Goal: Task Accomplishment & Management: Manage account settings

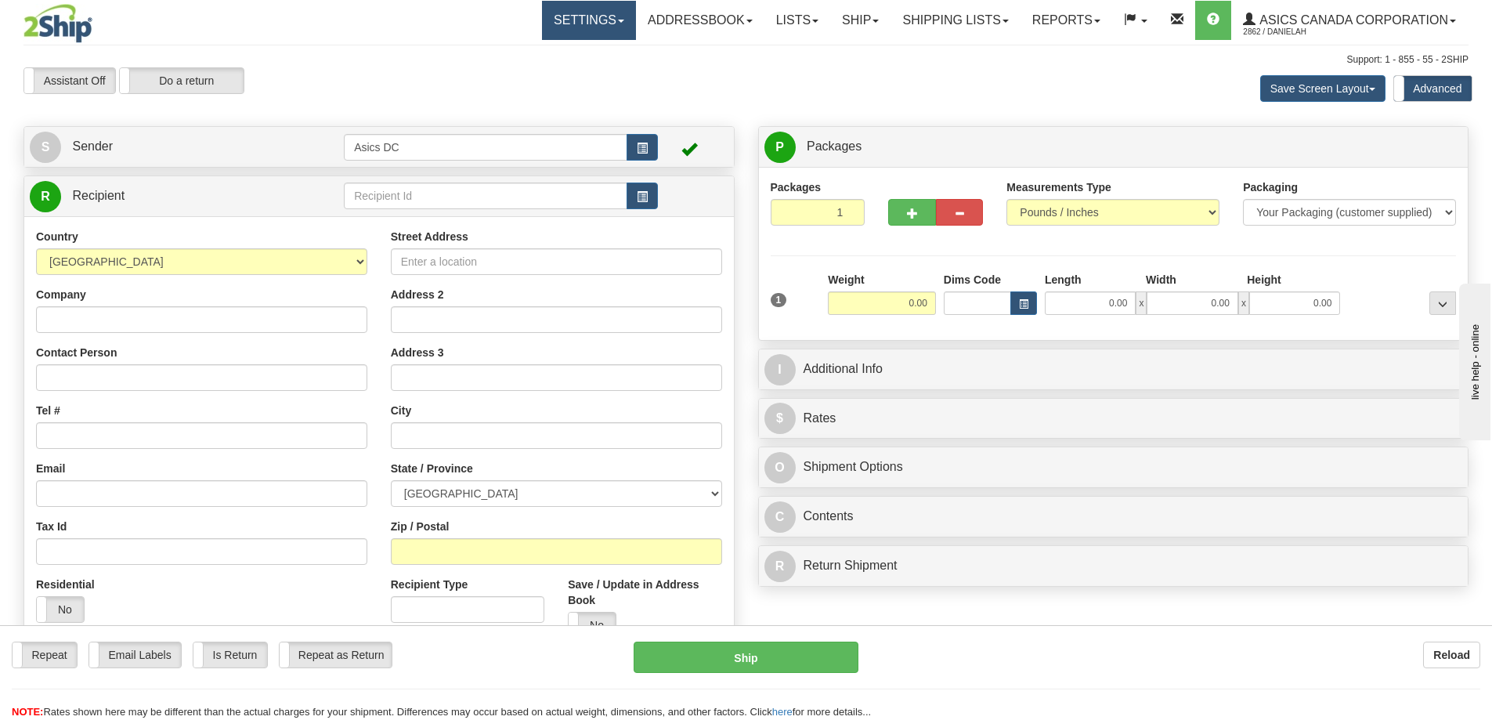
click at [576, 29] on link "Settings" at bounding box center [589, 20] width 94 height 39
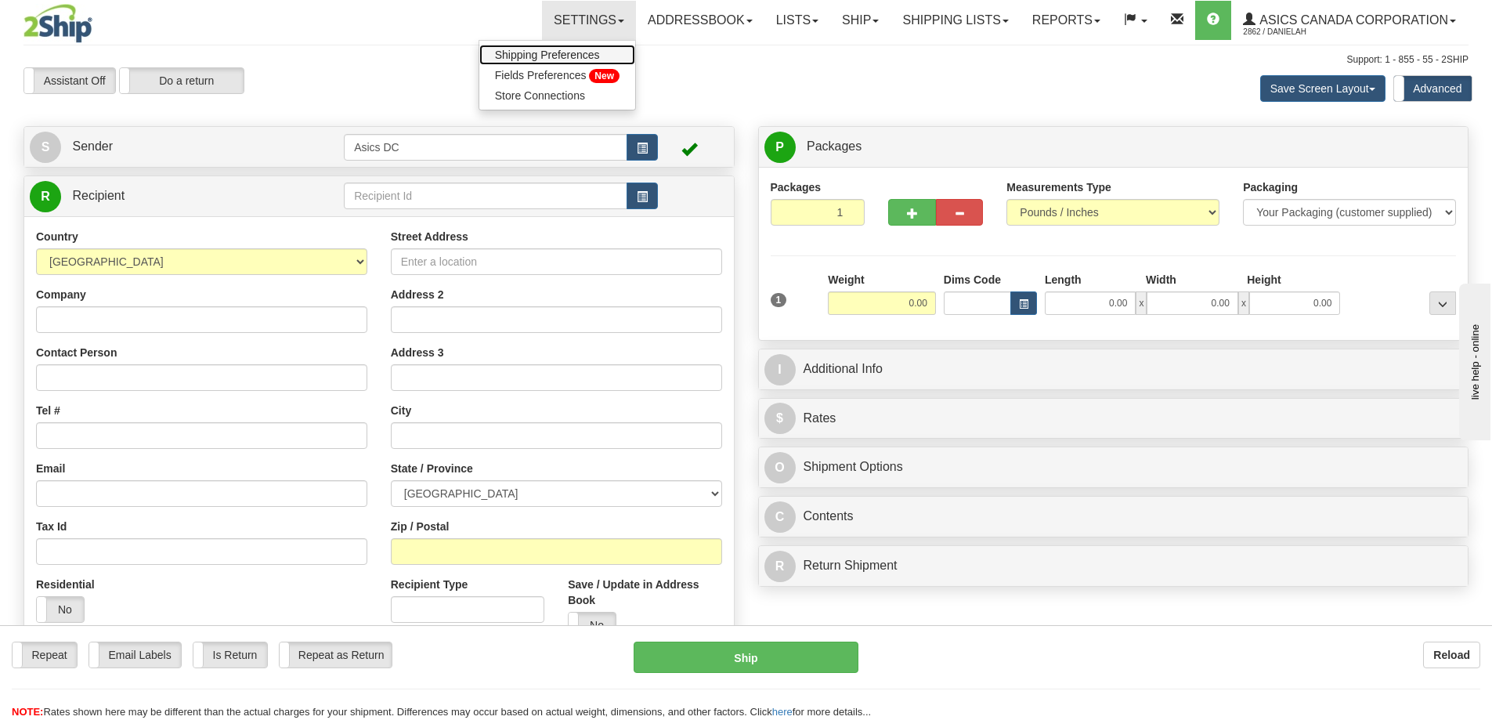
click at [525, 59] on span "Shipping Preferences" at bounding box center [547, 55] width 105 height 13
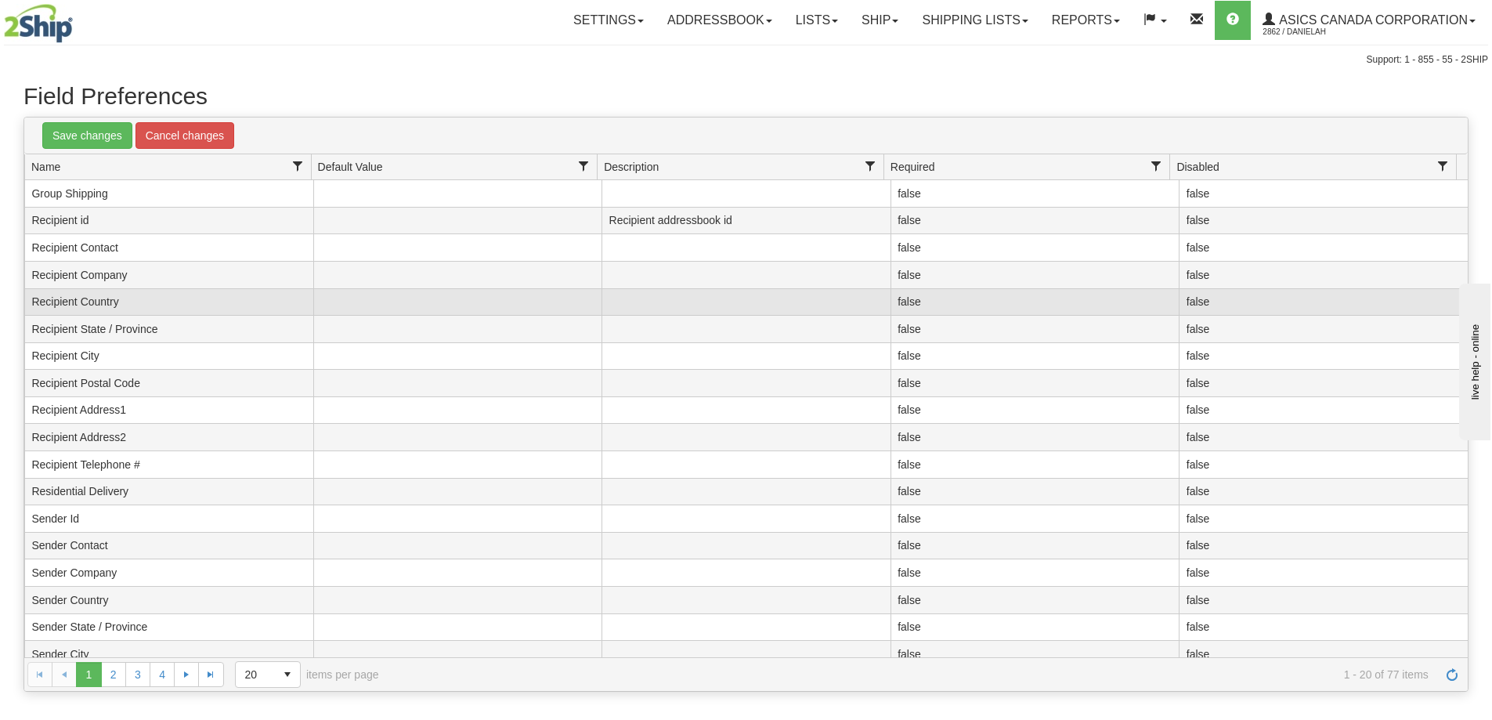
scroll to position [65, 0]
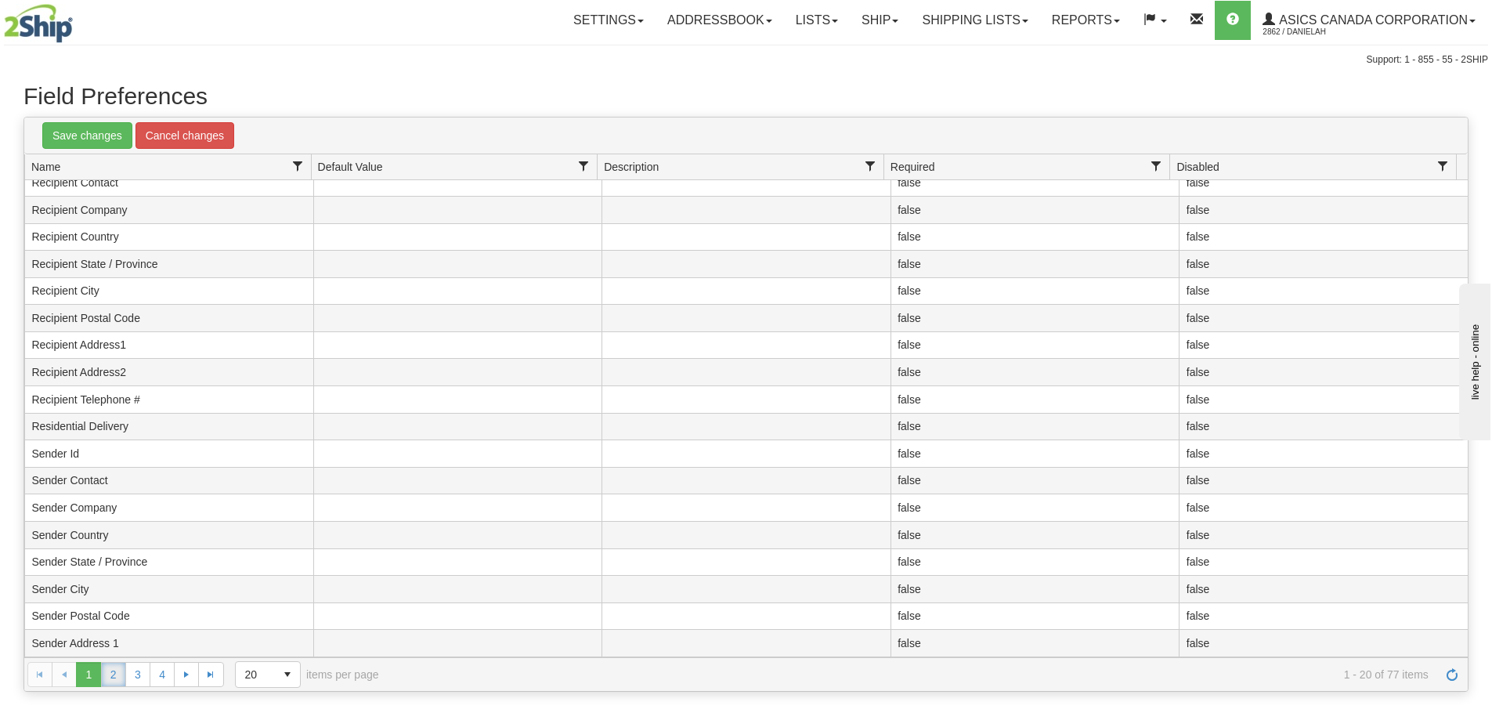
click at [107, 674] on link "2" at bounding box center [113, 674] width 25 height 25
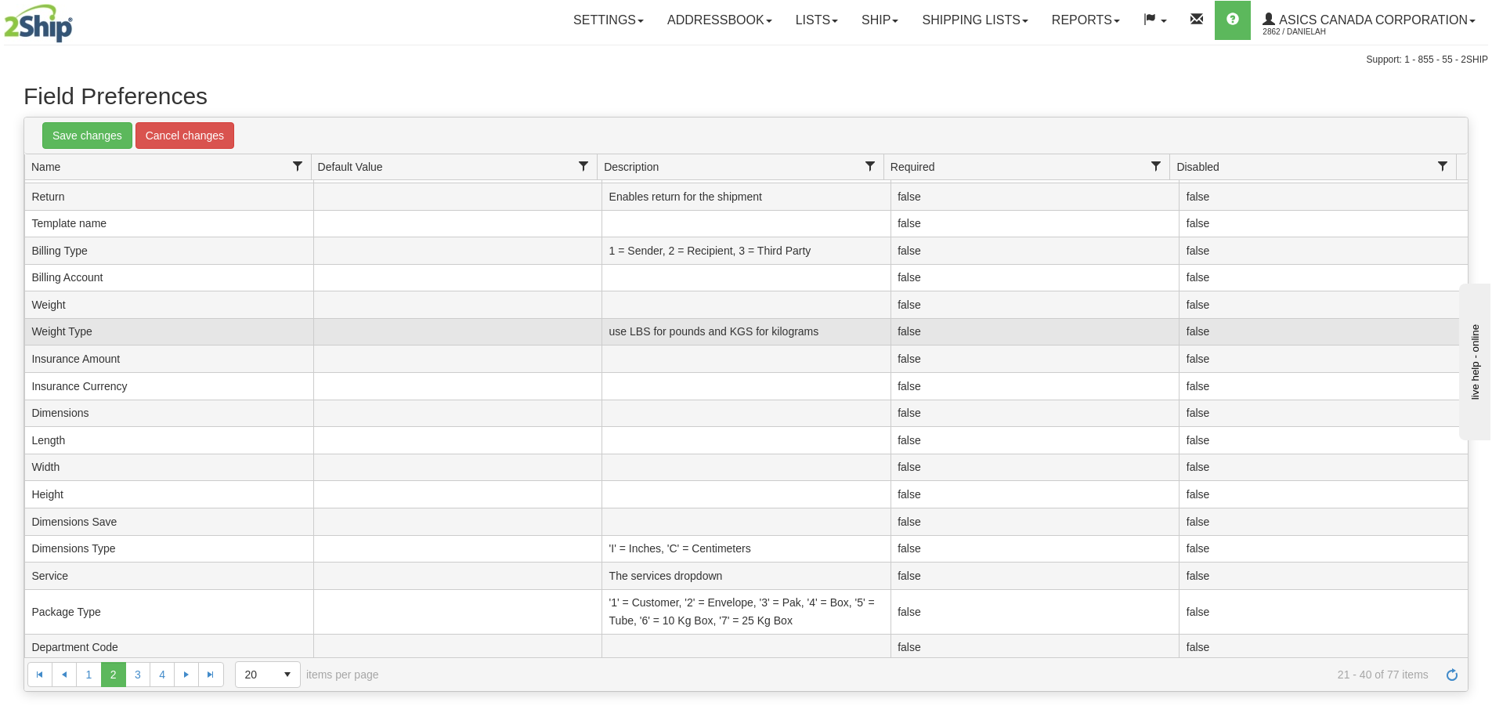
scroll to position [82, 0]
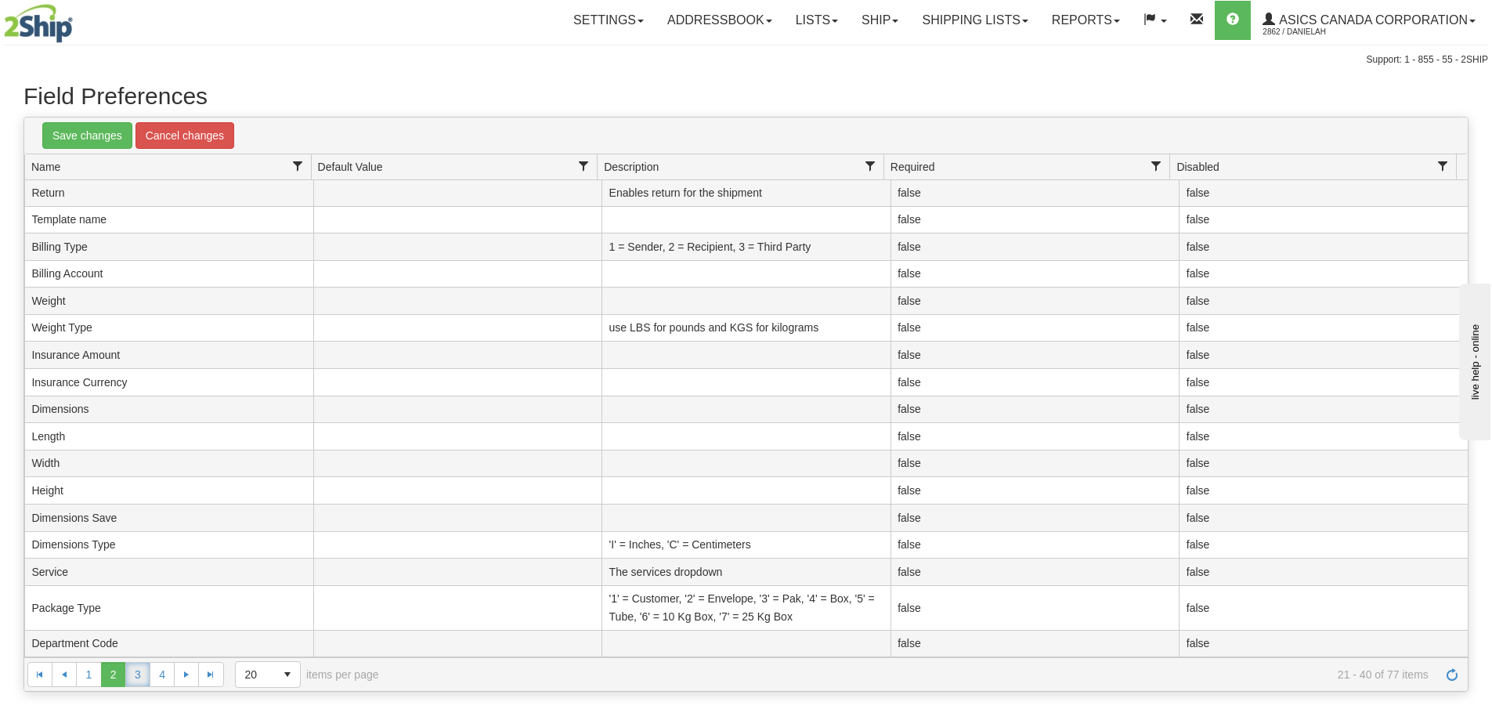
click at [139, 678] on link "3" at bounding box center [137, 674] width 25 height 25
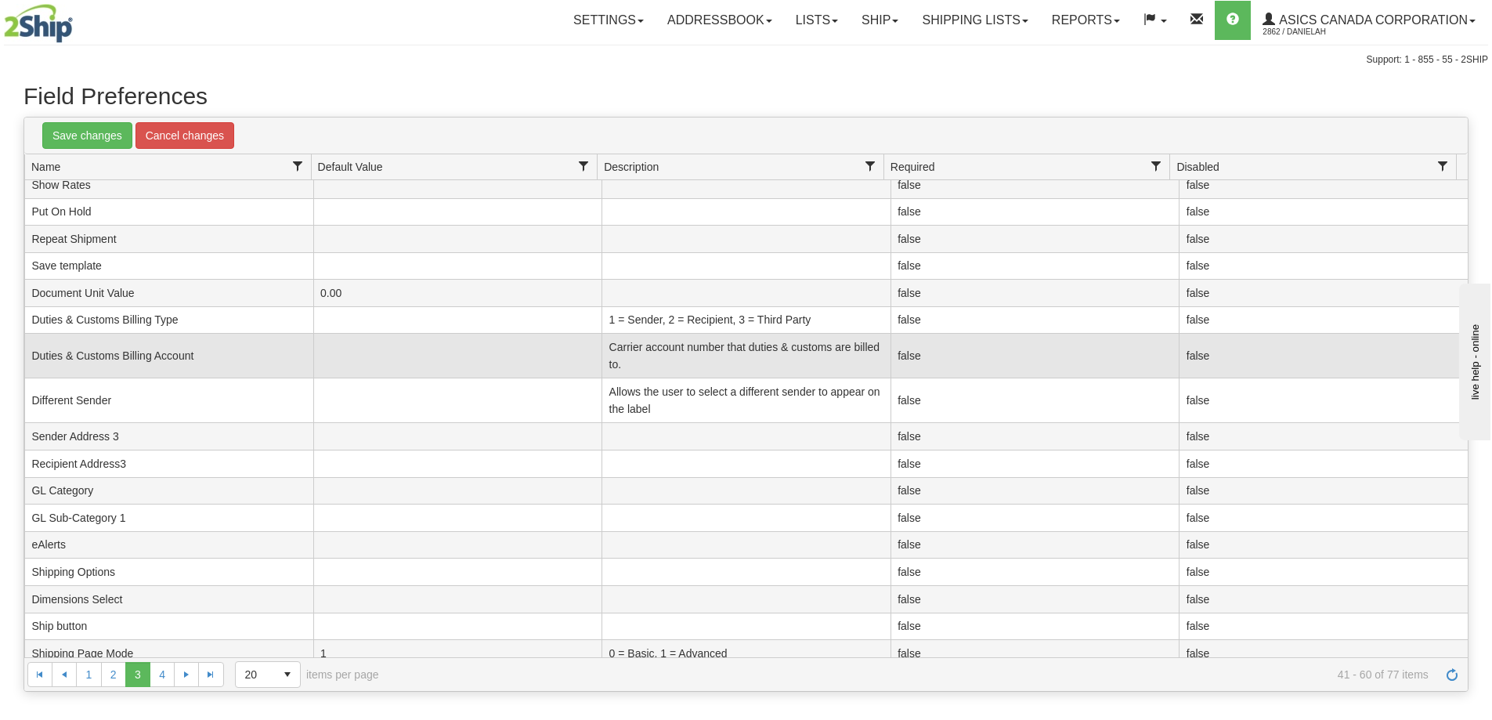
scroll to position [100, 0]
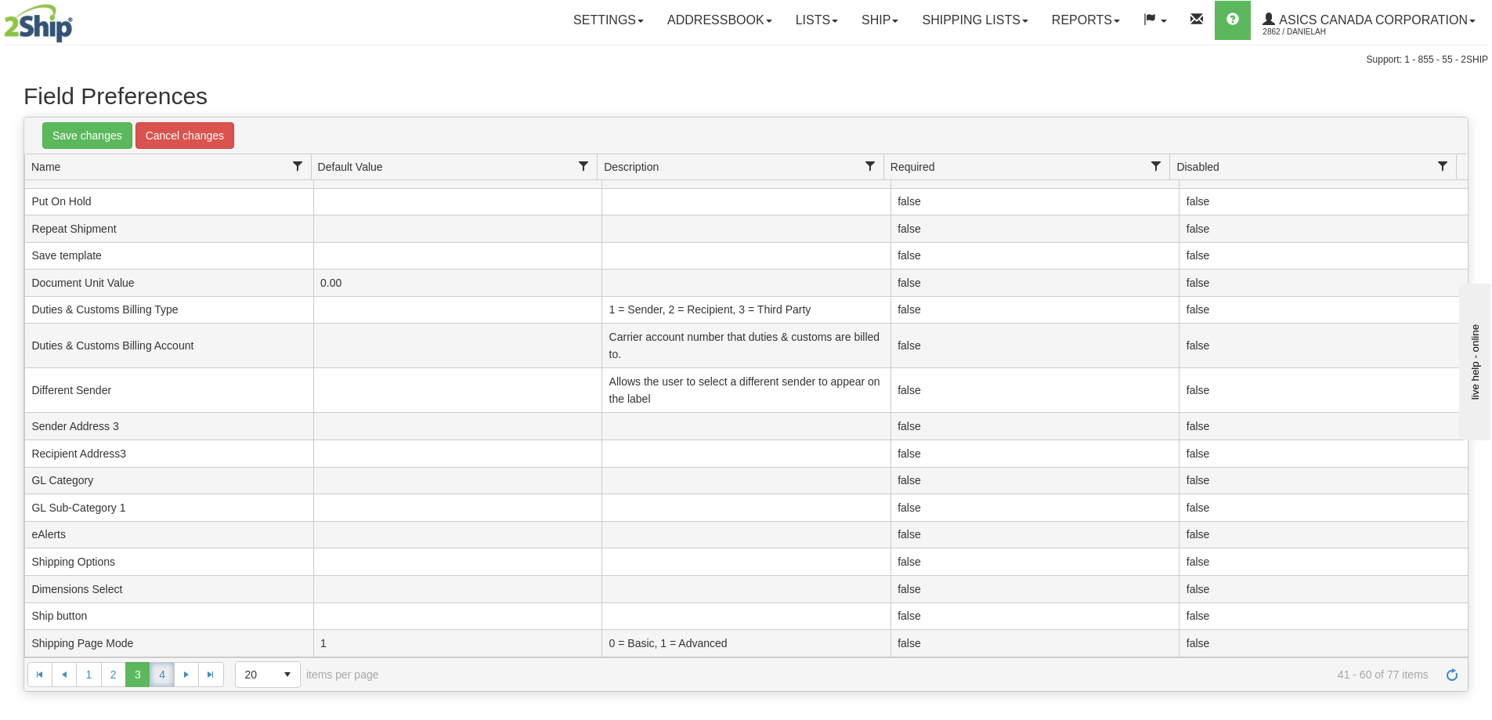
click at [162, 677] on link "4" at bounding box center [162, 674] width 25 height 25
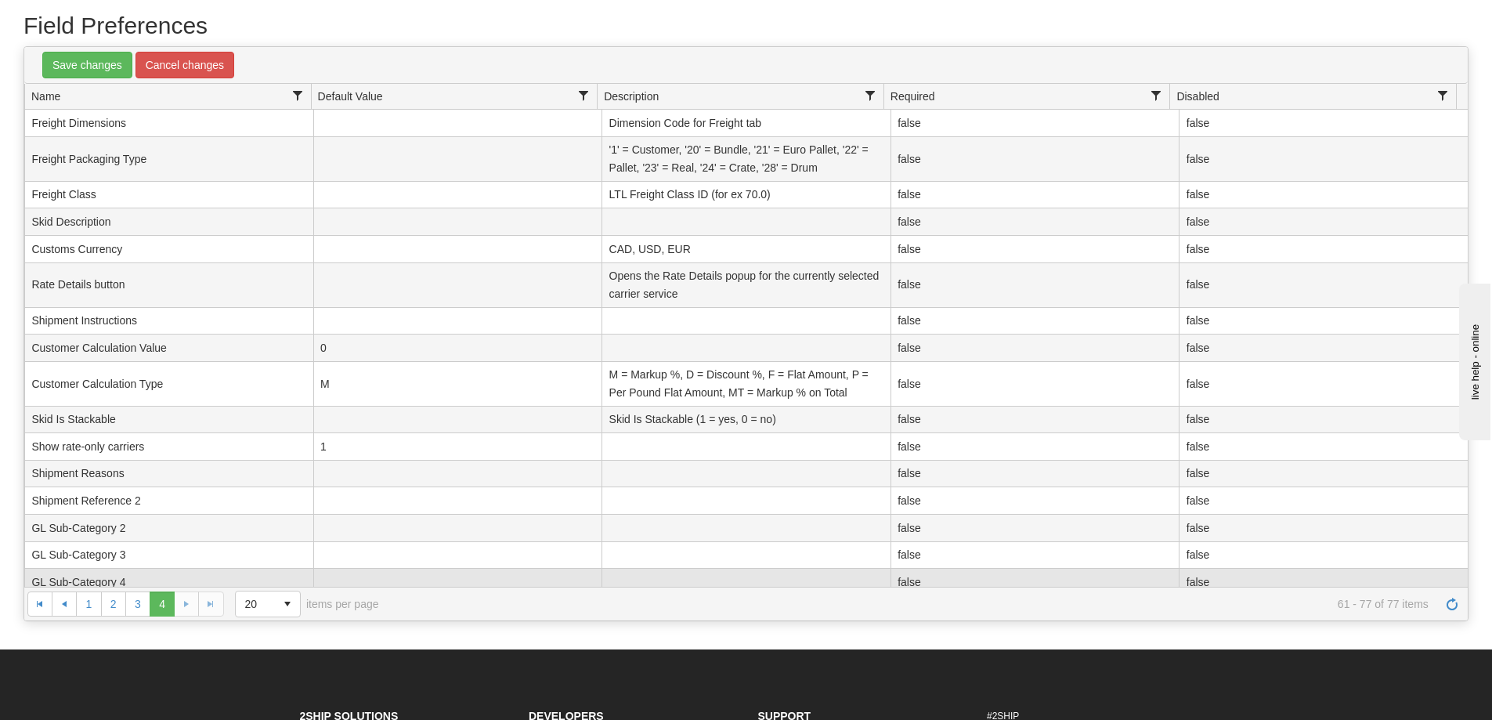
scroll to position [0, 0]
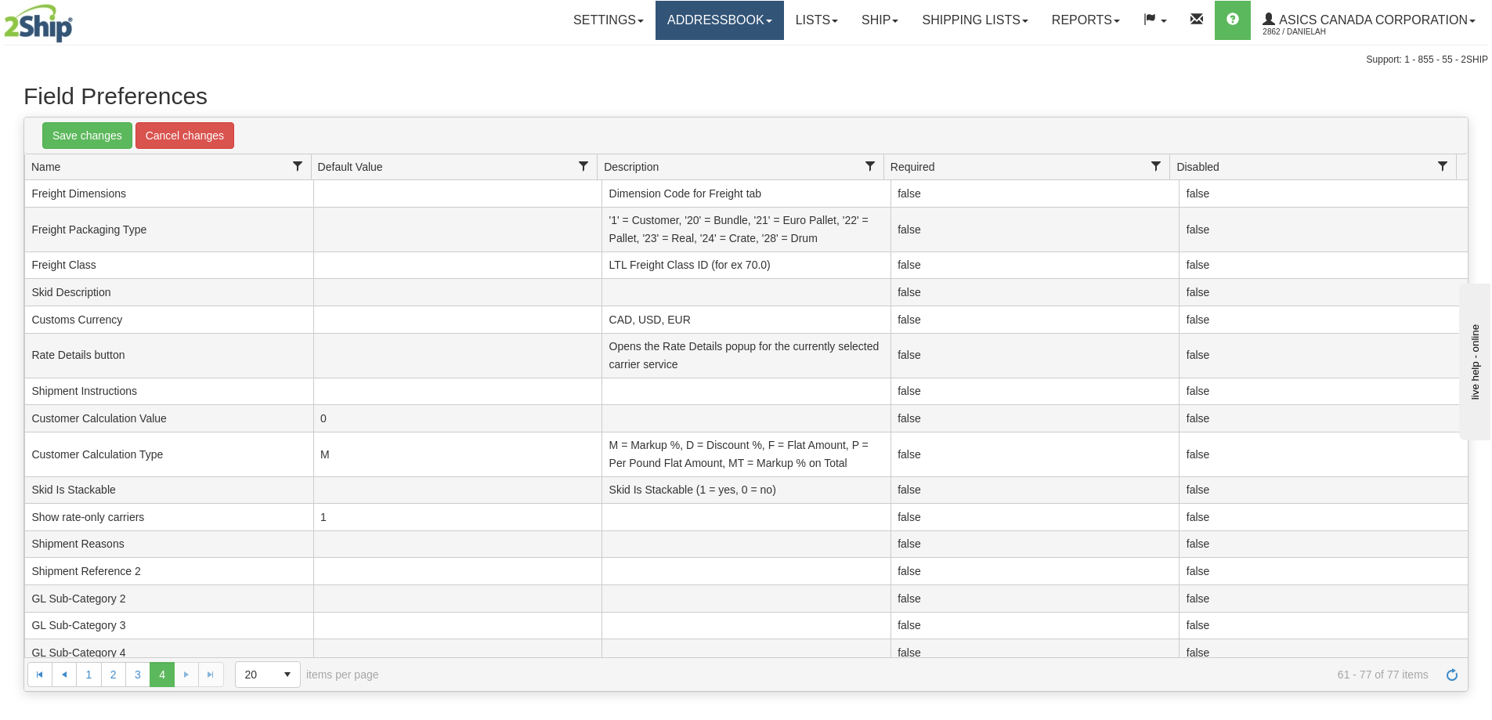
click at [708, 17] on link "Addressbook" at bounding box center [719, 20] width 128 height 39
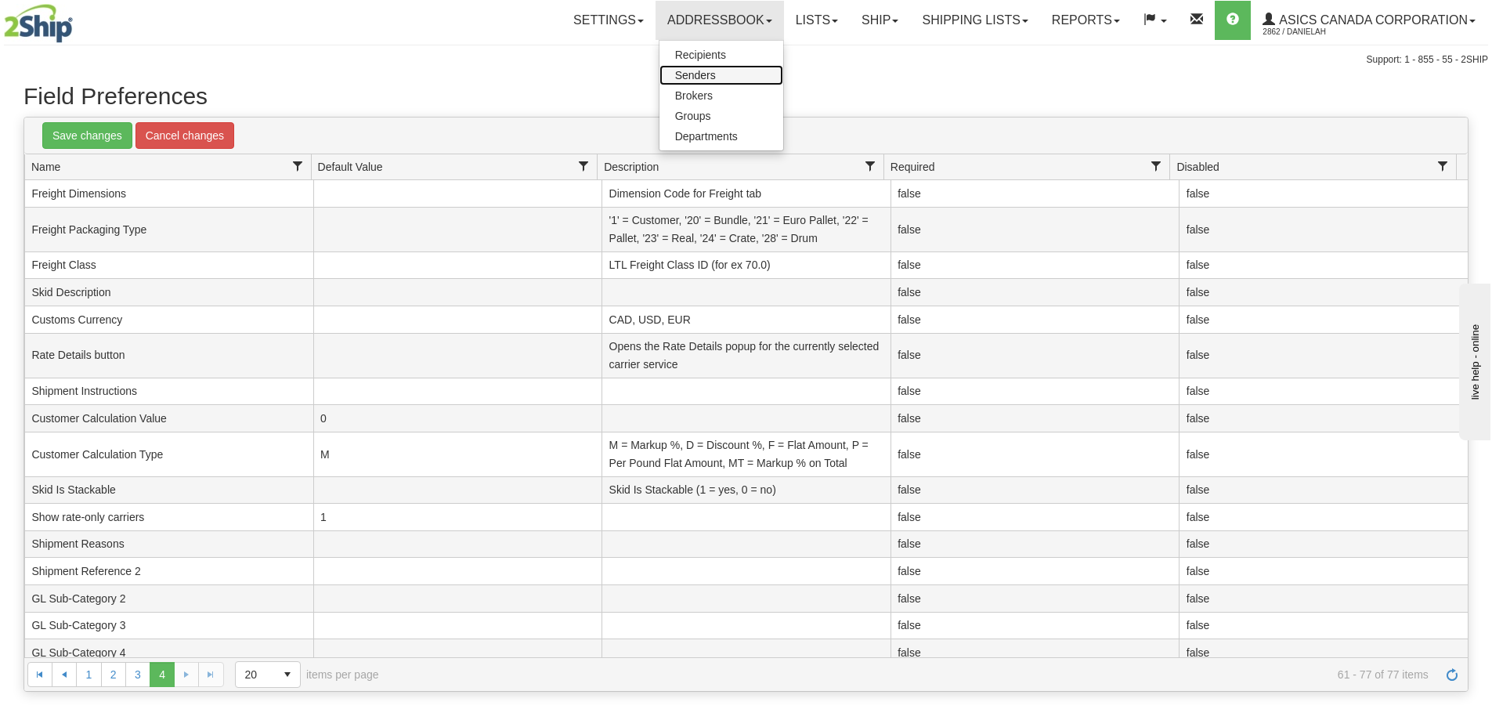
click at [696, 72] on span "Senders" at bounding box center [695, 75] width 41 height 13
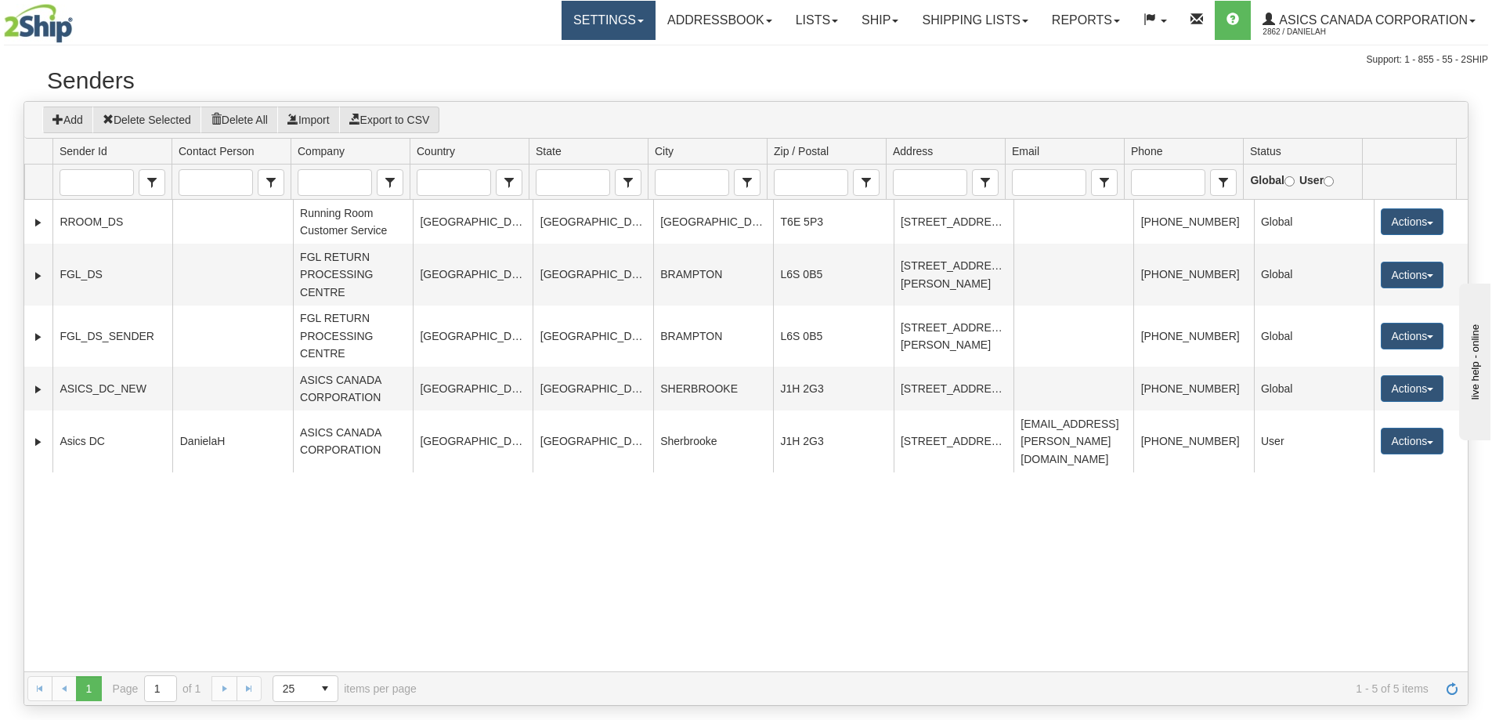
click at [604, 24] on link "Settings" at bounding box center [608, 20] width 94 height 39
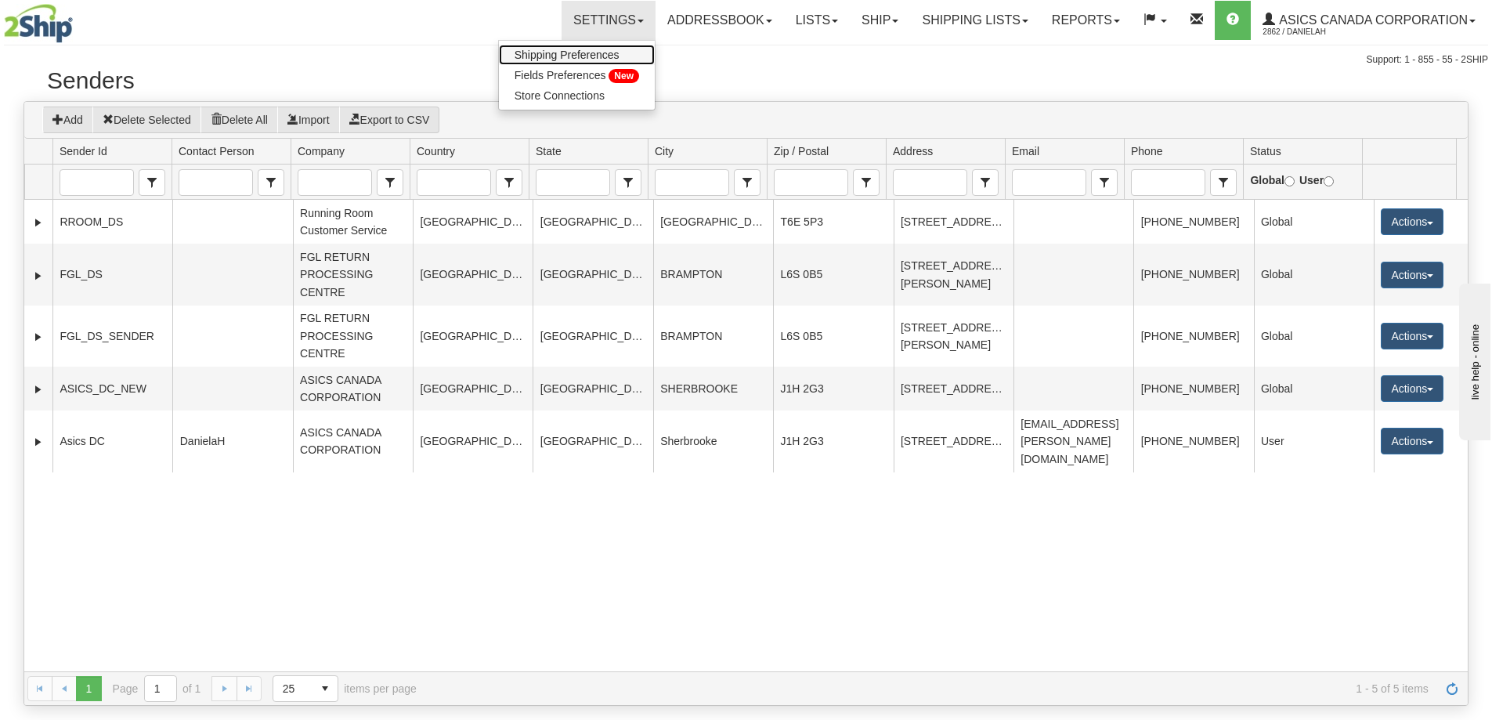
click at [554, 55] on span "Shipping Preferences" at bounding box center [566, 55] width 105 height 13
